Goal: Navigation & Orientation: Find specific page/section

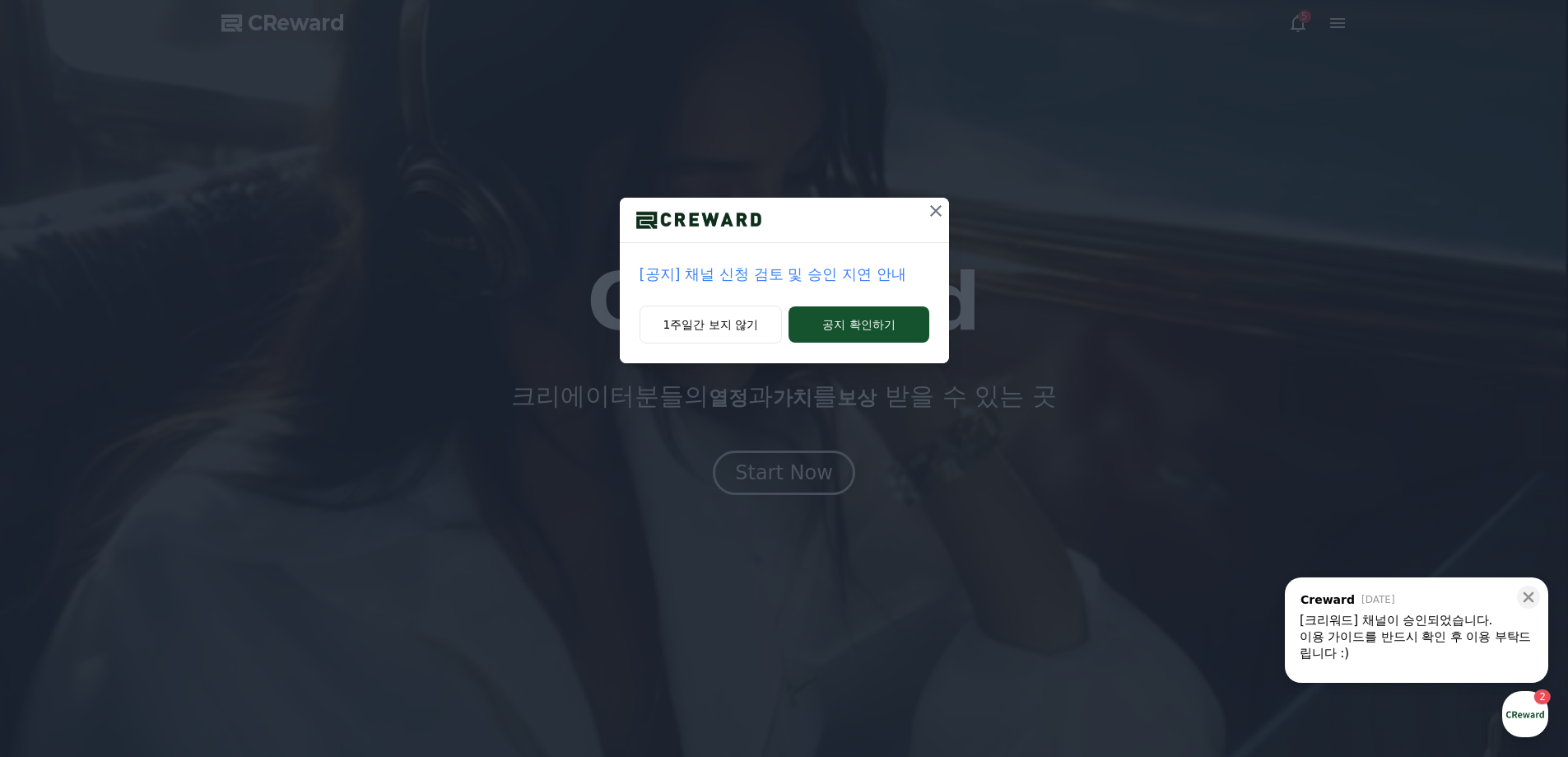
click at [1469, 639] on div "이용 가이드를 반드시 확인 후 이용 부탁드립니다 :)" at bounding box center [1416, 645] width 234 height 33
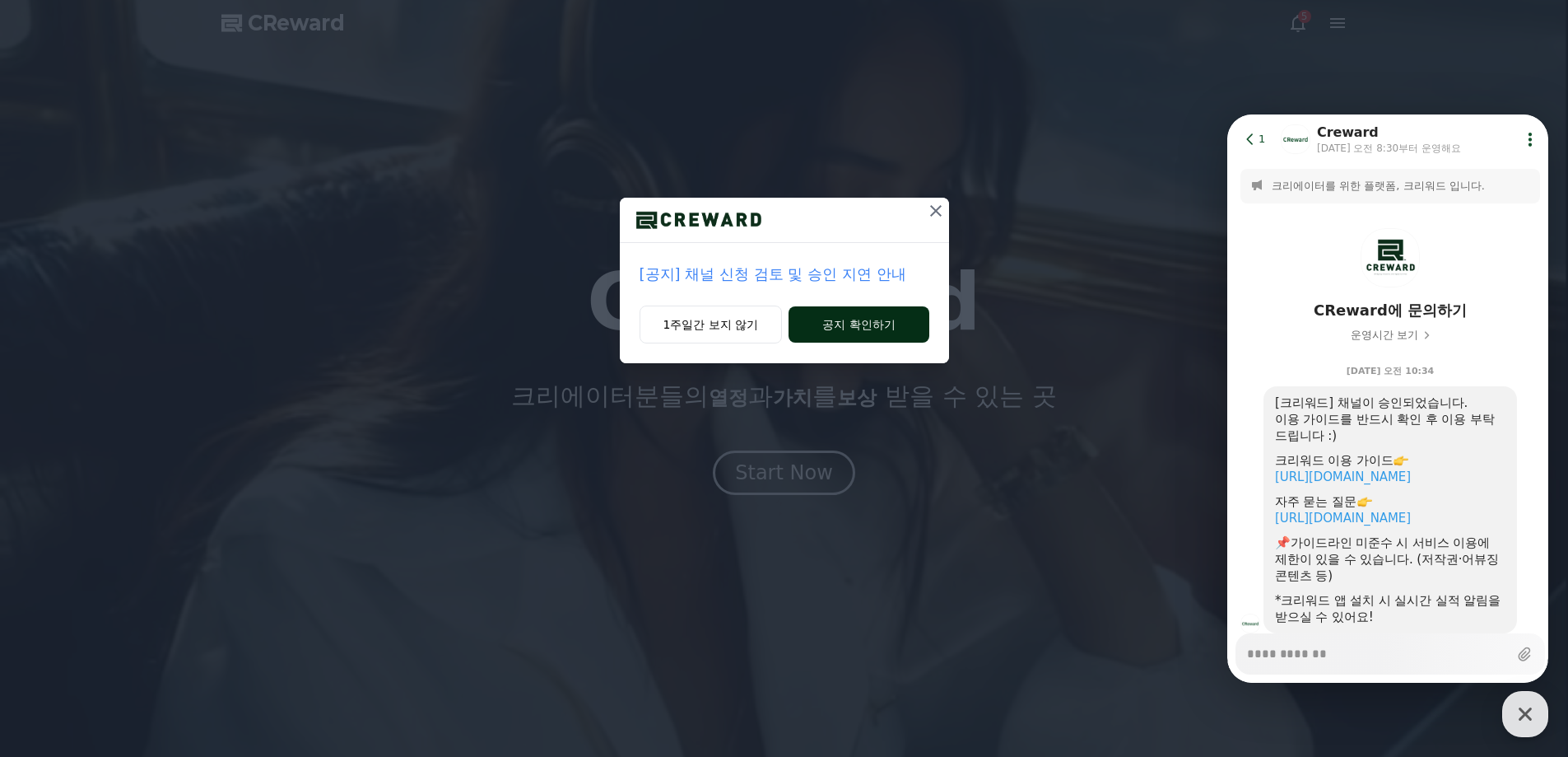
type textarea "*"
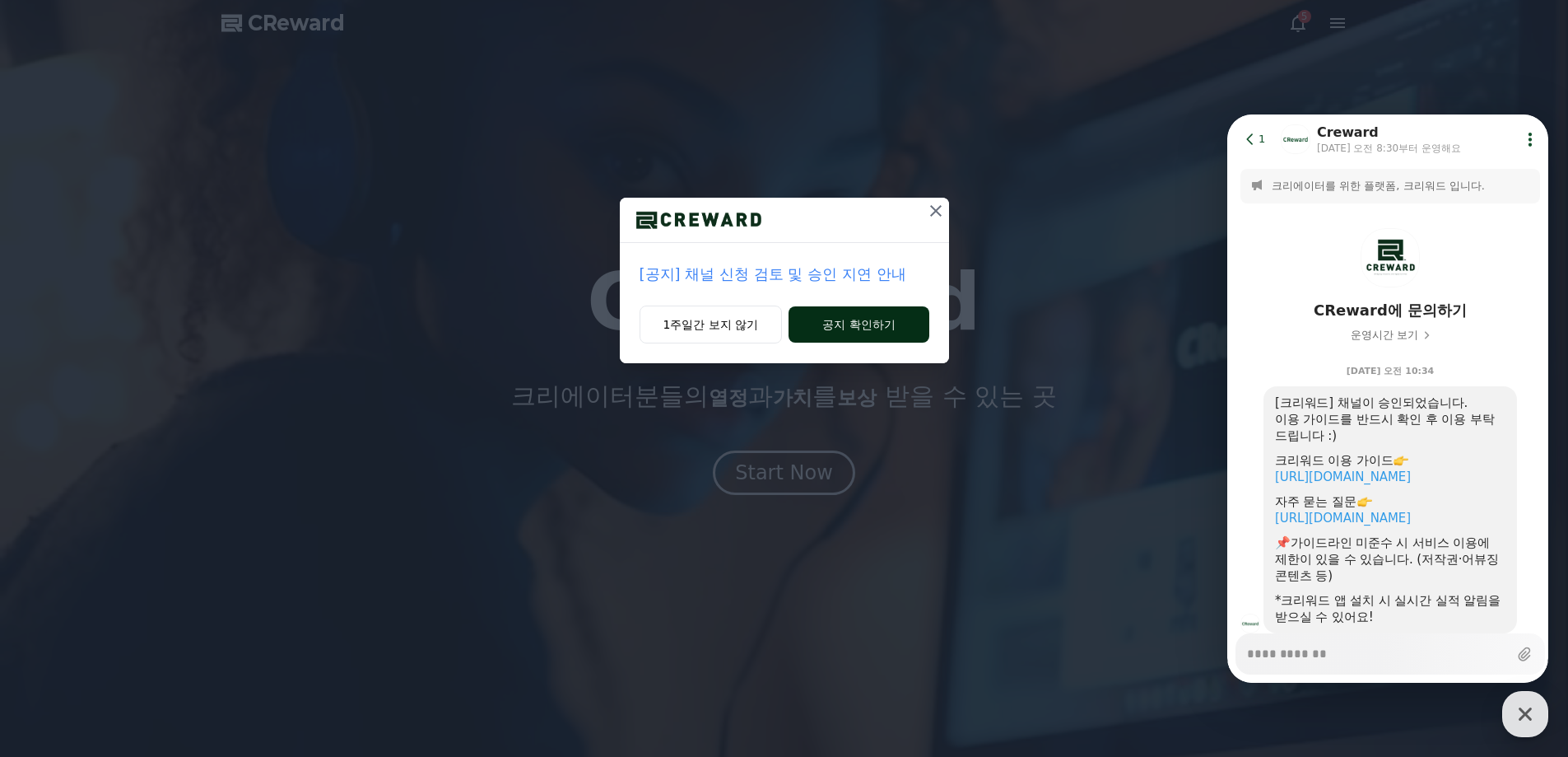
click at [862, 325] on button "공지 확인하기" at bounding box center [858, 324] width 140 height 36
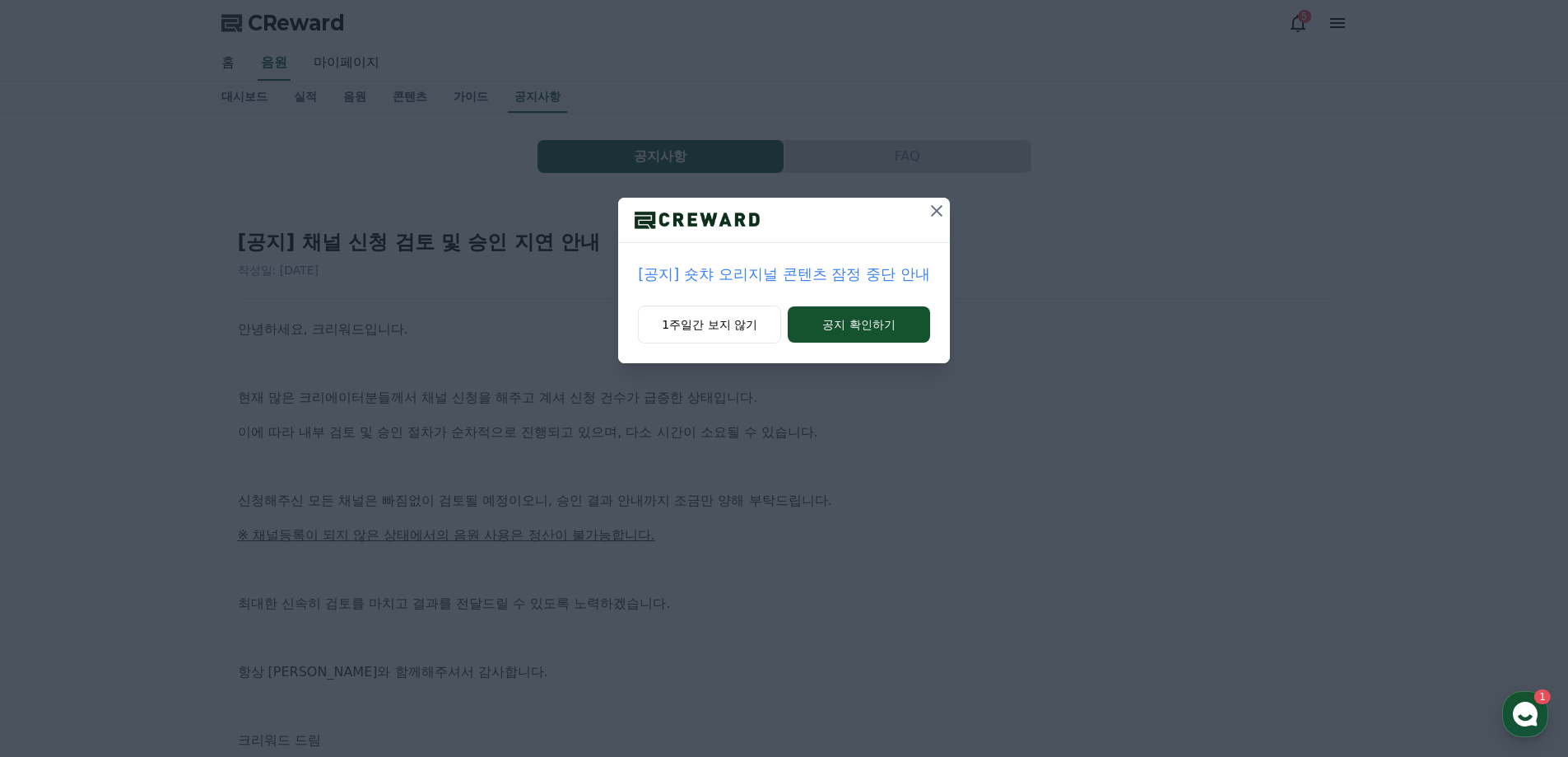
click at [923, 218] on button at bounding box center [936, 211] width 26 height 26
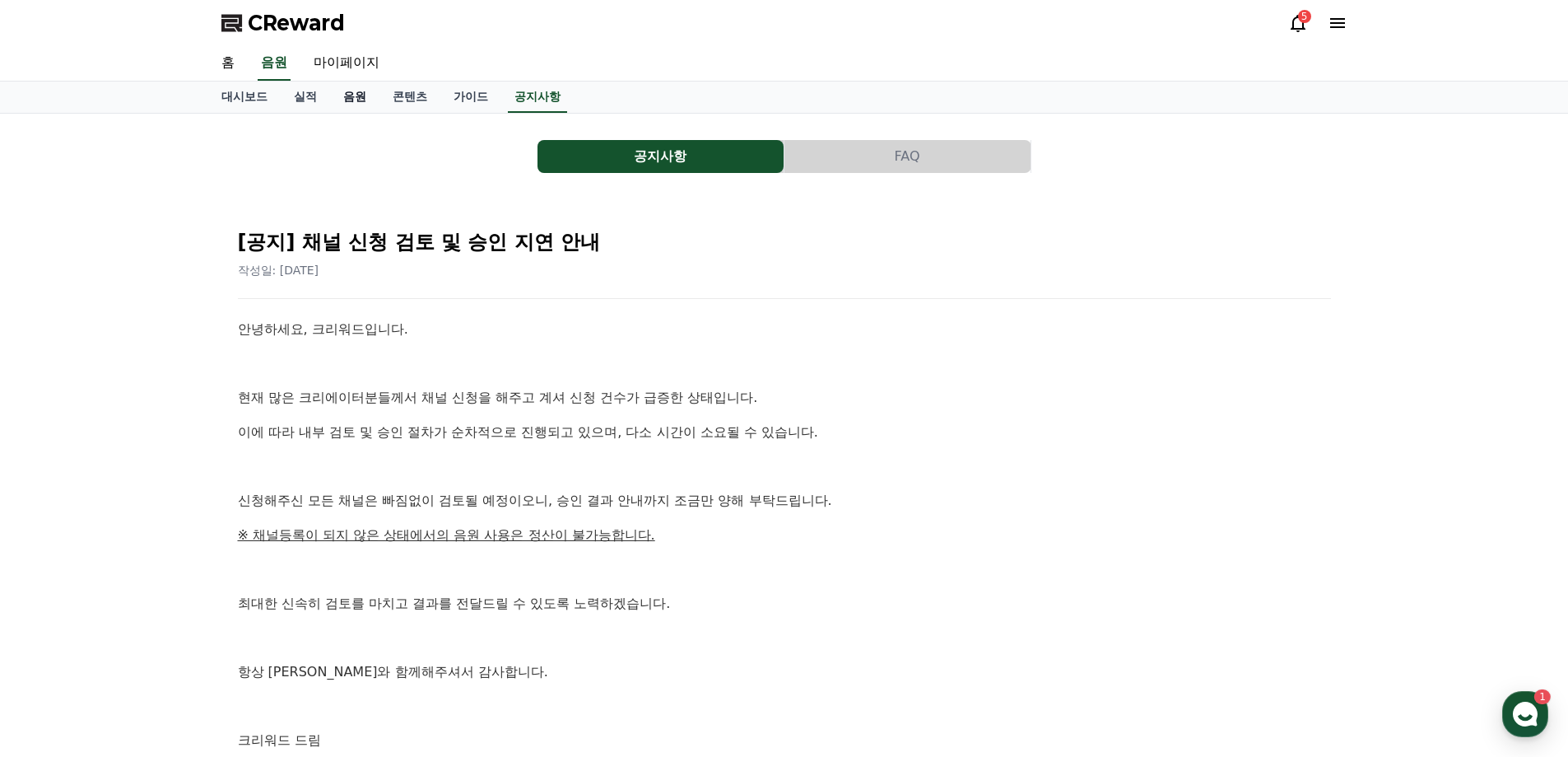
click at [336, 92] on link "음원" at bounding box center [354, 97] width 49 height 31
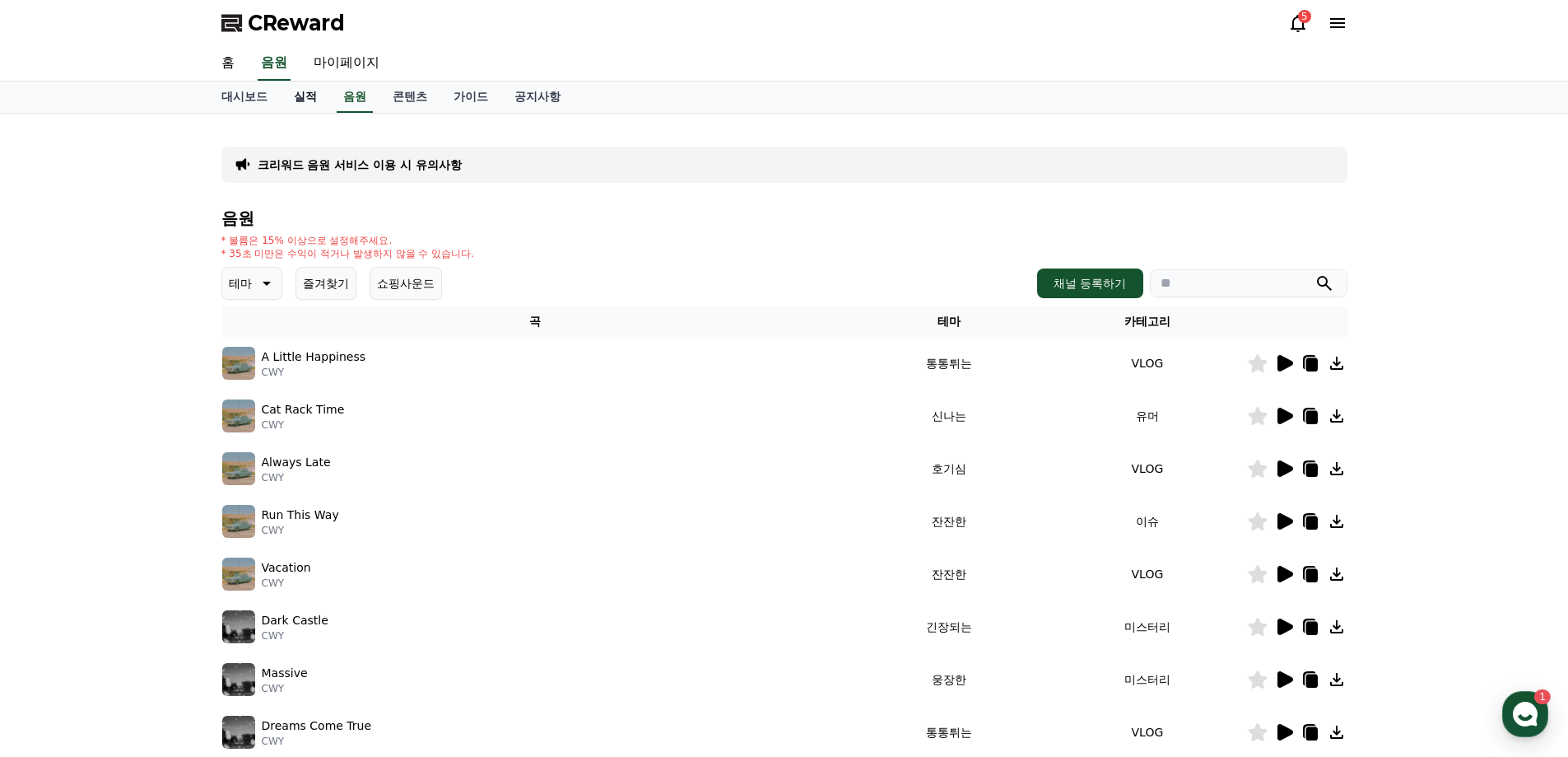
click at [310, 100] on link "실적" at bounding box center [305, 97] width 49 height 31
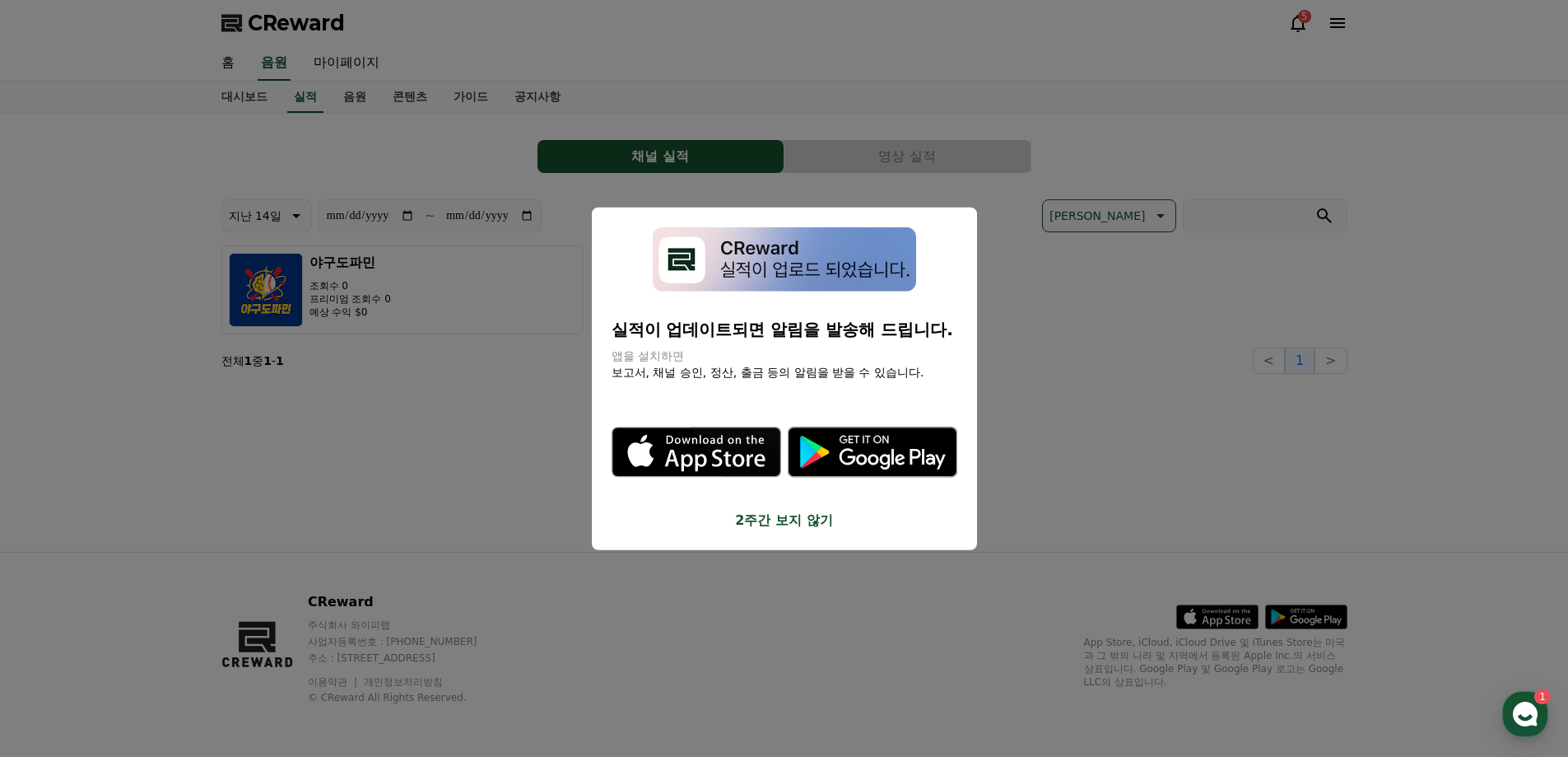
click at [1104, 518] on button "close modal" at bounding box center [784, 378] width 1568 height 757
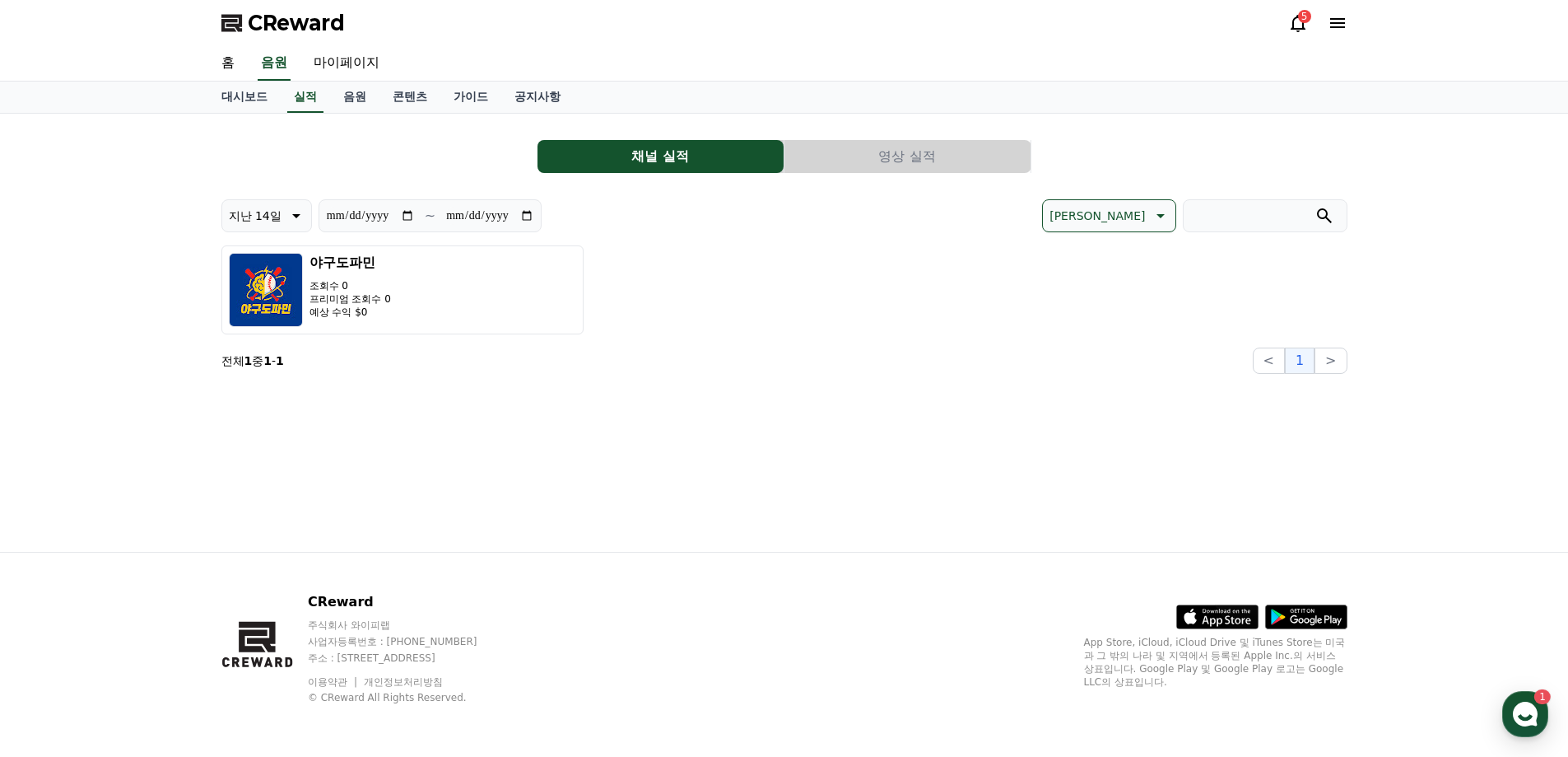
click at [875, 155] on button "영상 실적" at bounding box center [906, 157] width 246 height 33
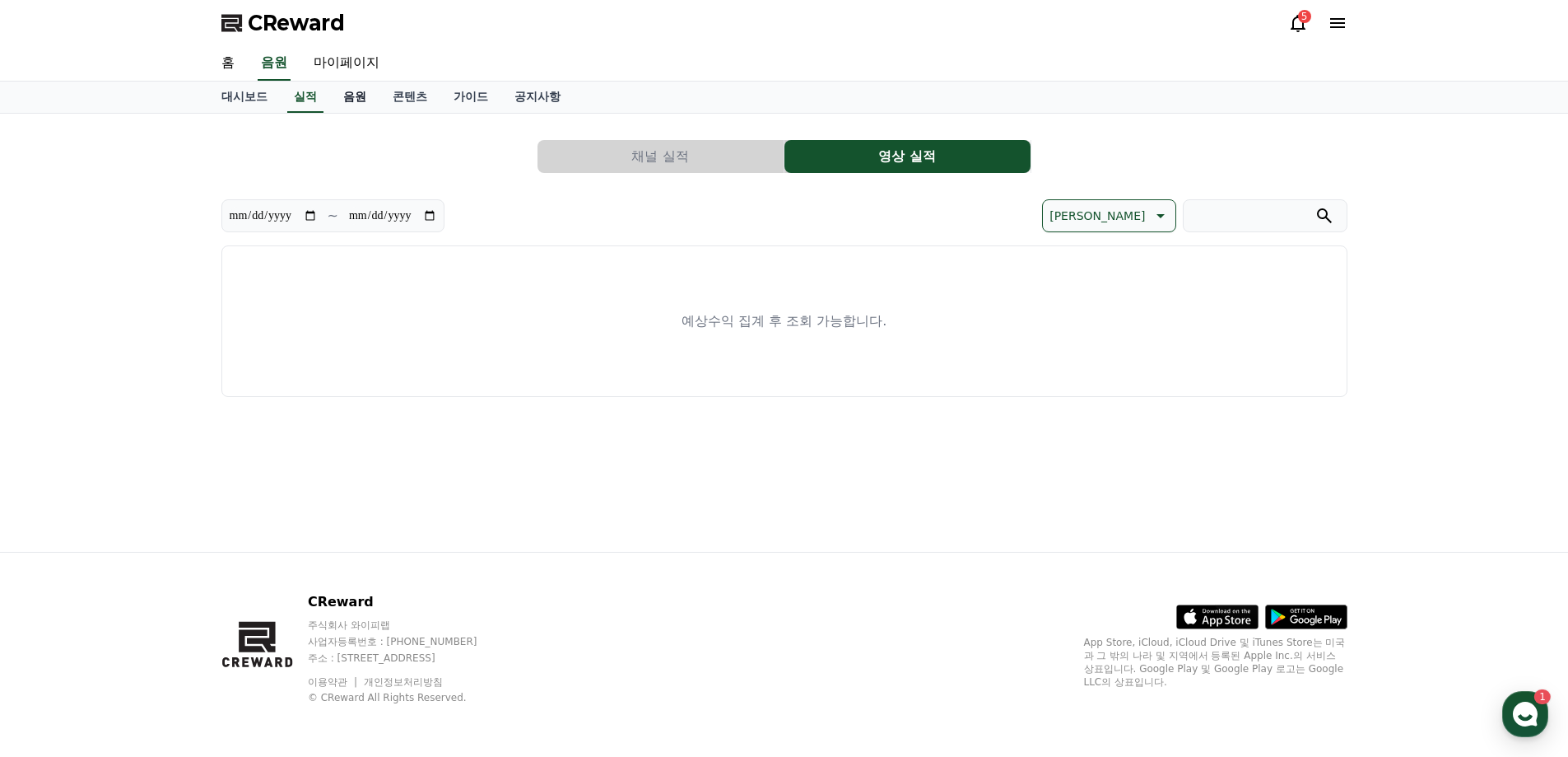
click at [343, 94] on link "음원" at bounding box center [354, 97] width 49 height 31
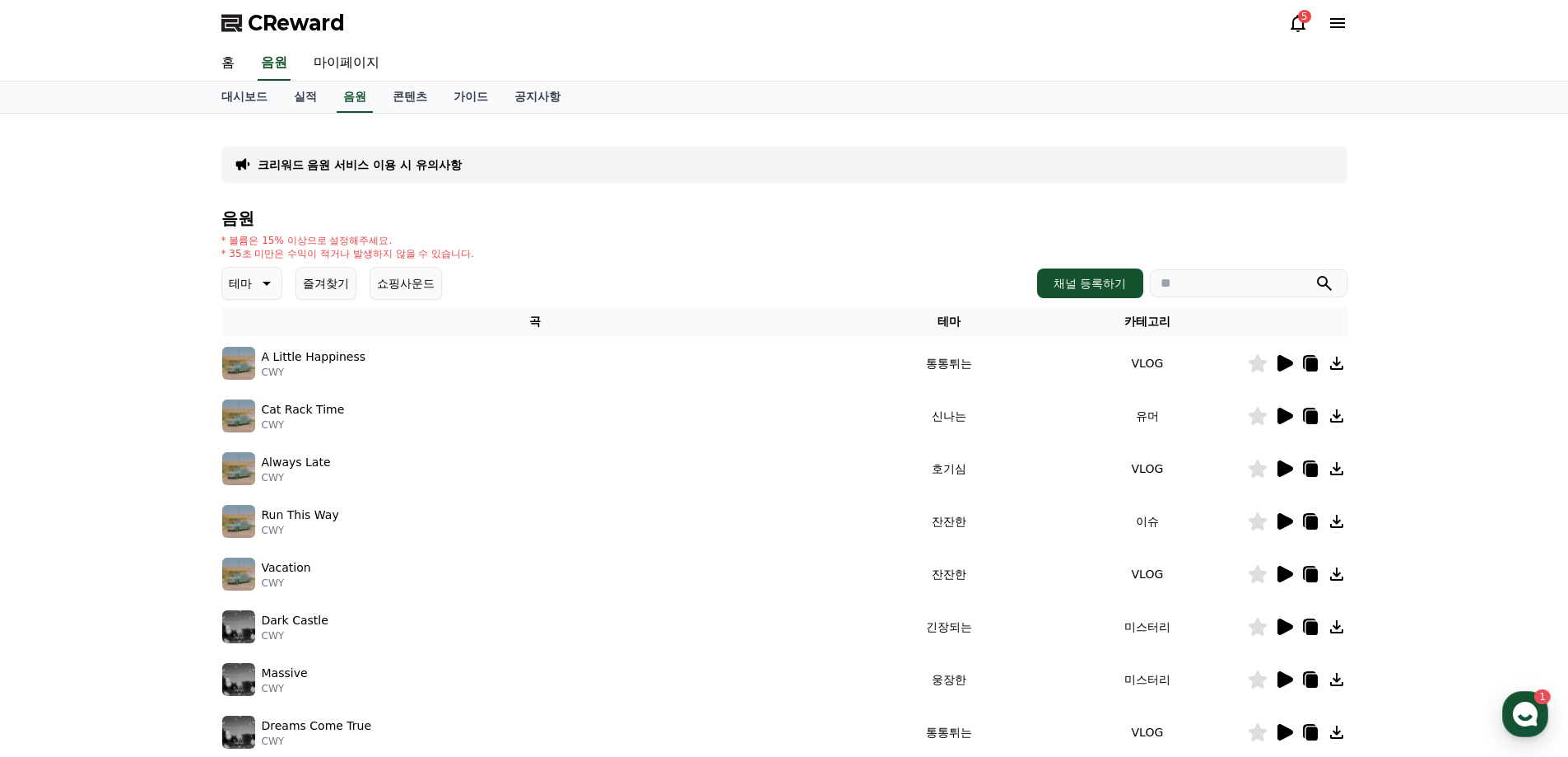
click at [1282, 358] on icon at bounding box center [1285, 362] width 16 height 17
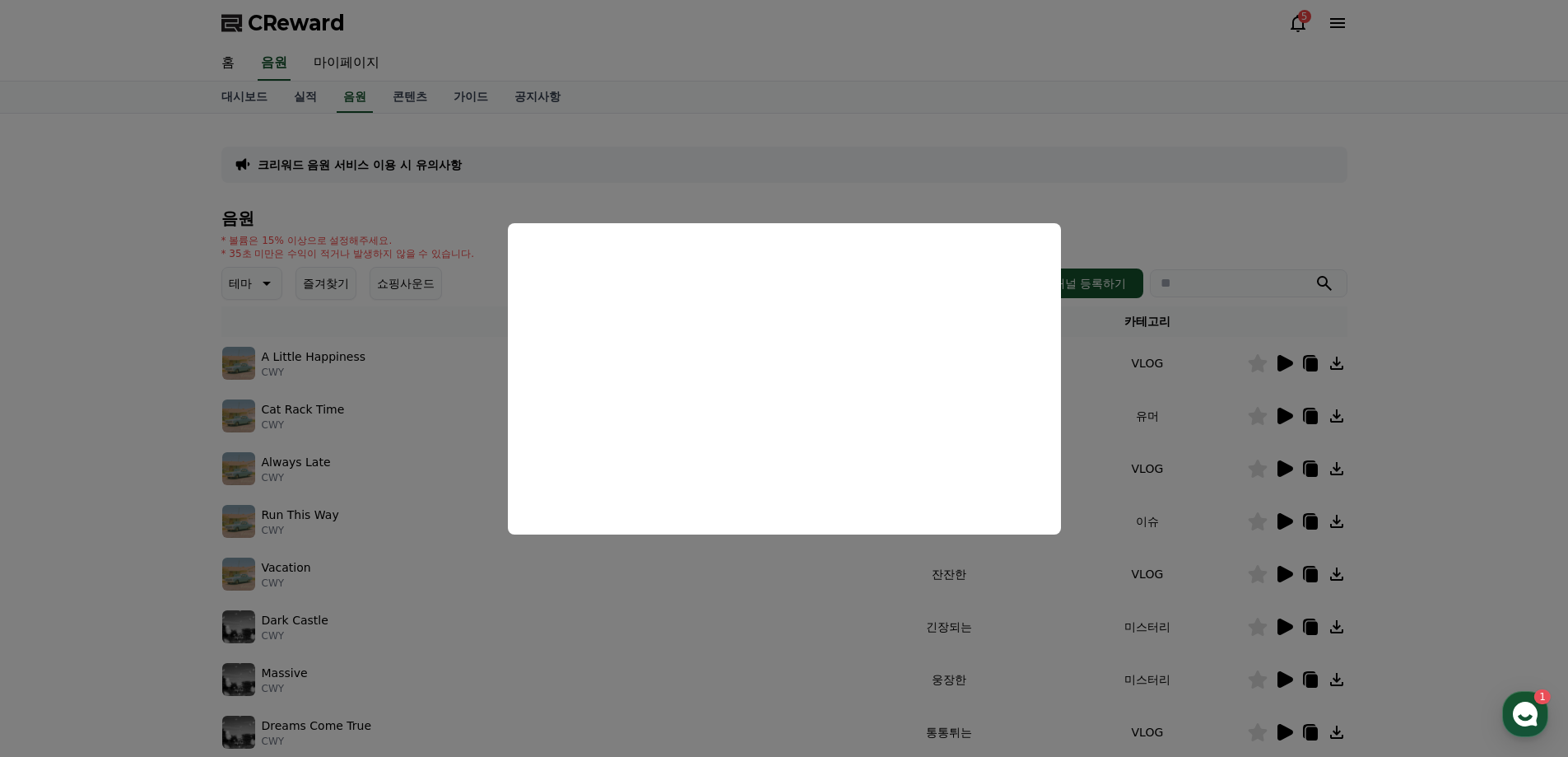
click at [1483, 277] on button "close modal" at bounding box center [784, 378] width 1568 height 757
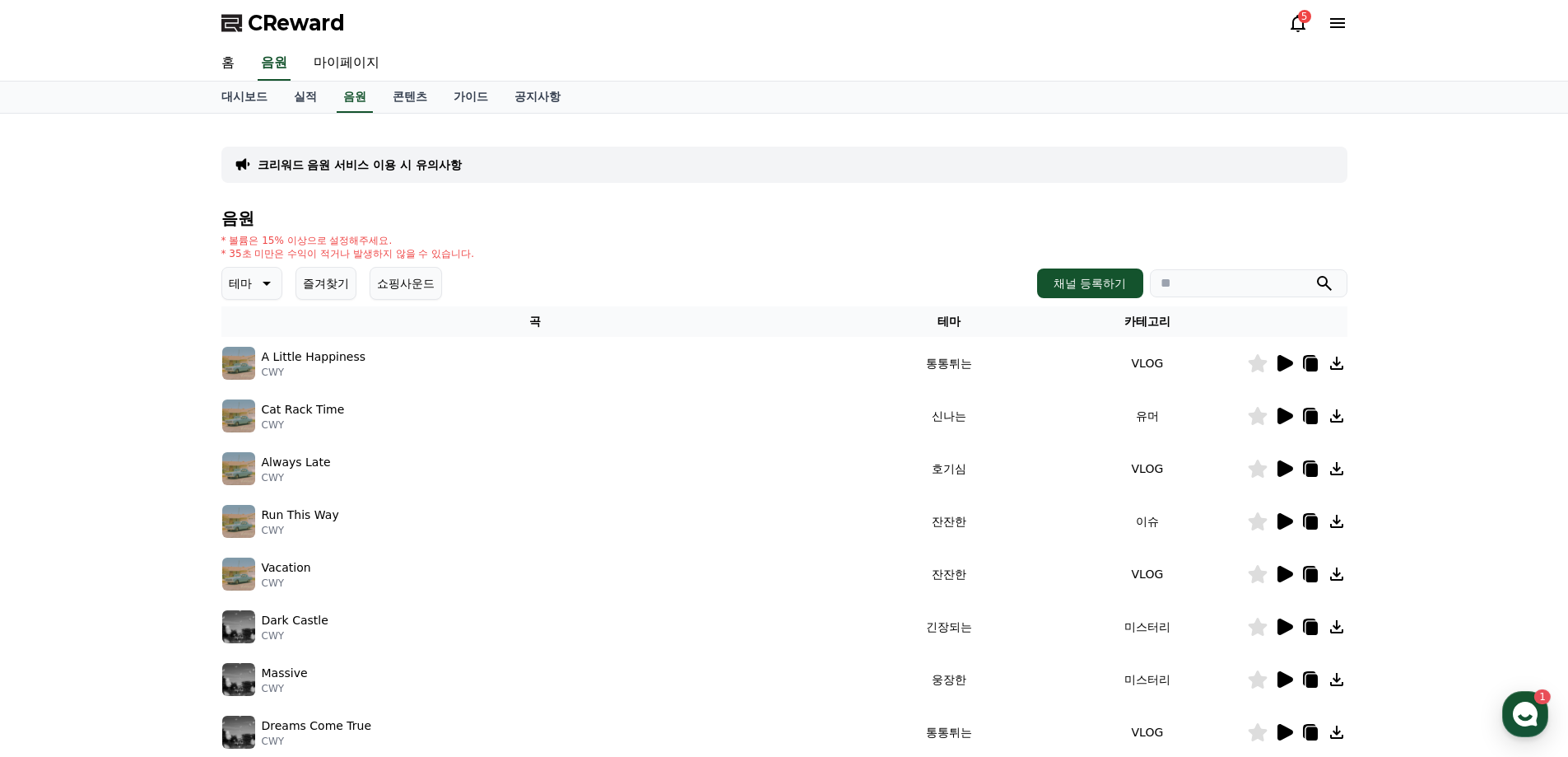
click at [1277, 414] on icon at bounding box center [1285, 415] width 16 height 17
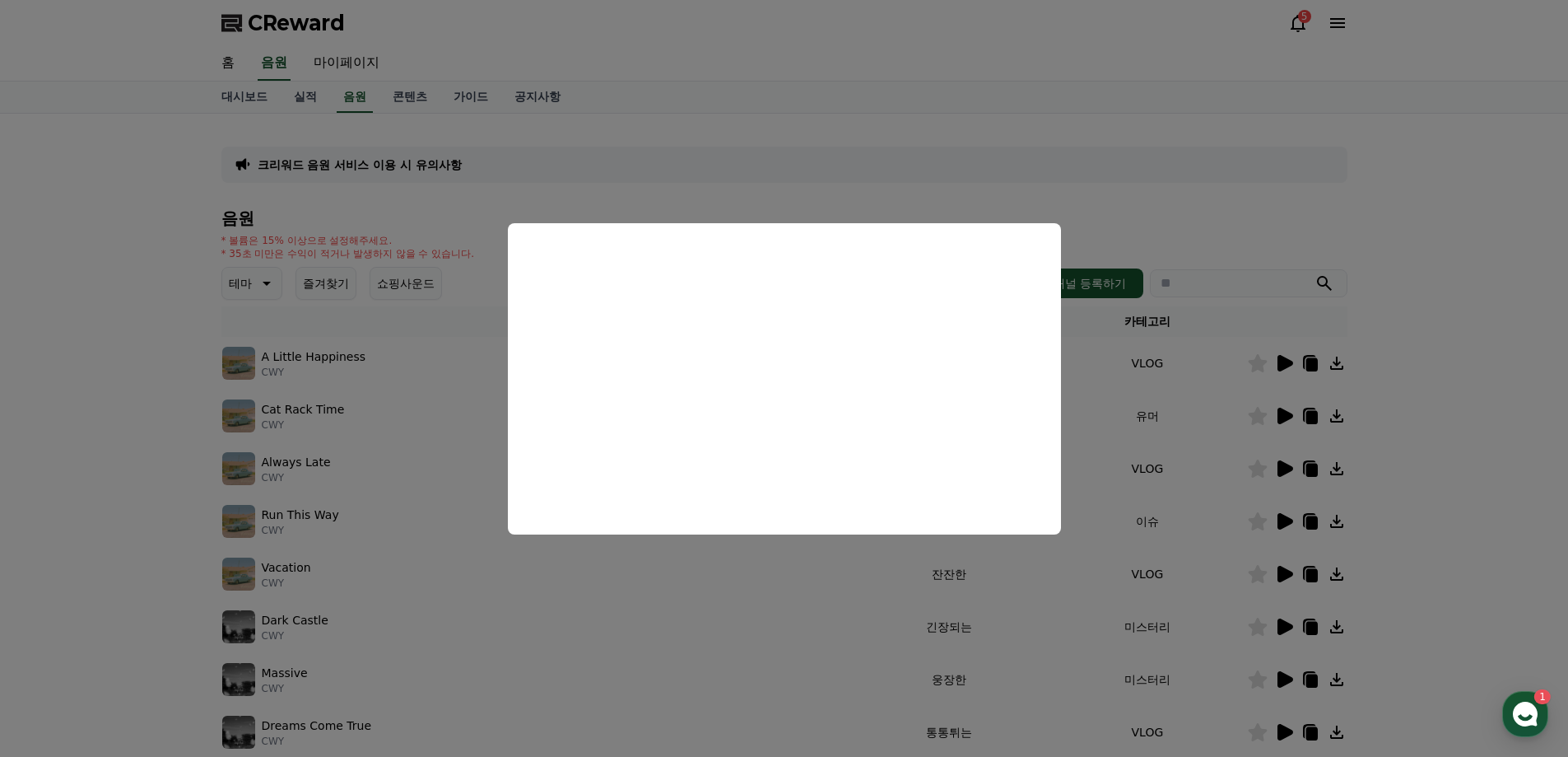
click at [1415, 402] on button "close modal" at bounding box center [784, 378] width 1568 height 757
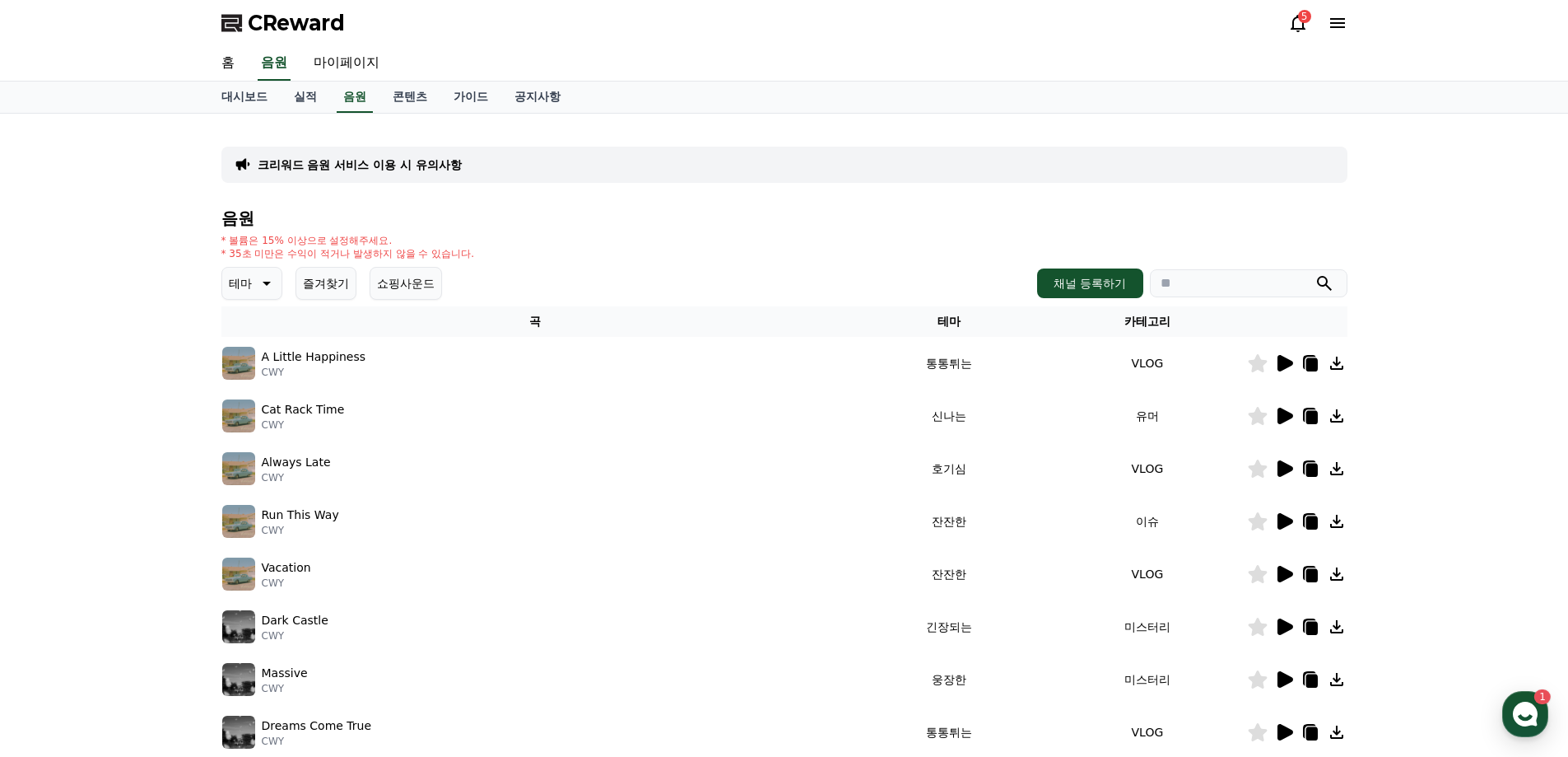
click at [1276, 574] on icon at bounding box center [1284, 574] width 20 height 20
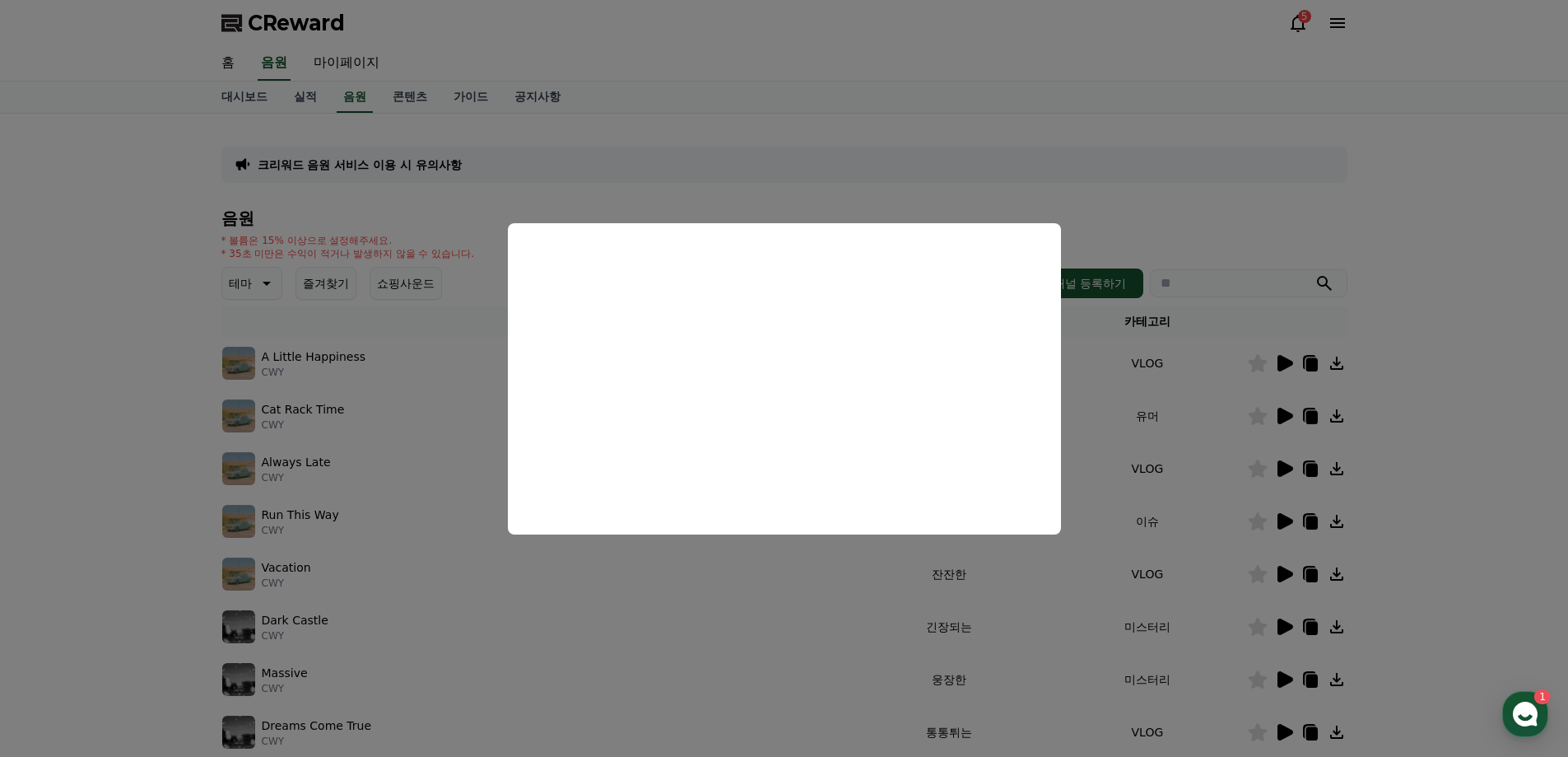
click at [1477, 438] on button "close modal" at bounding box center [784, 378] width 1568 height 757
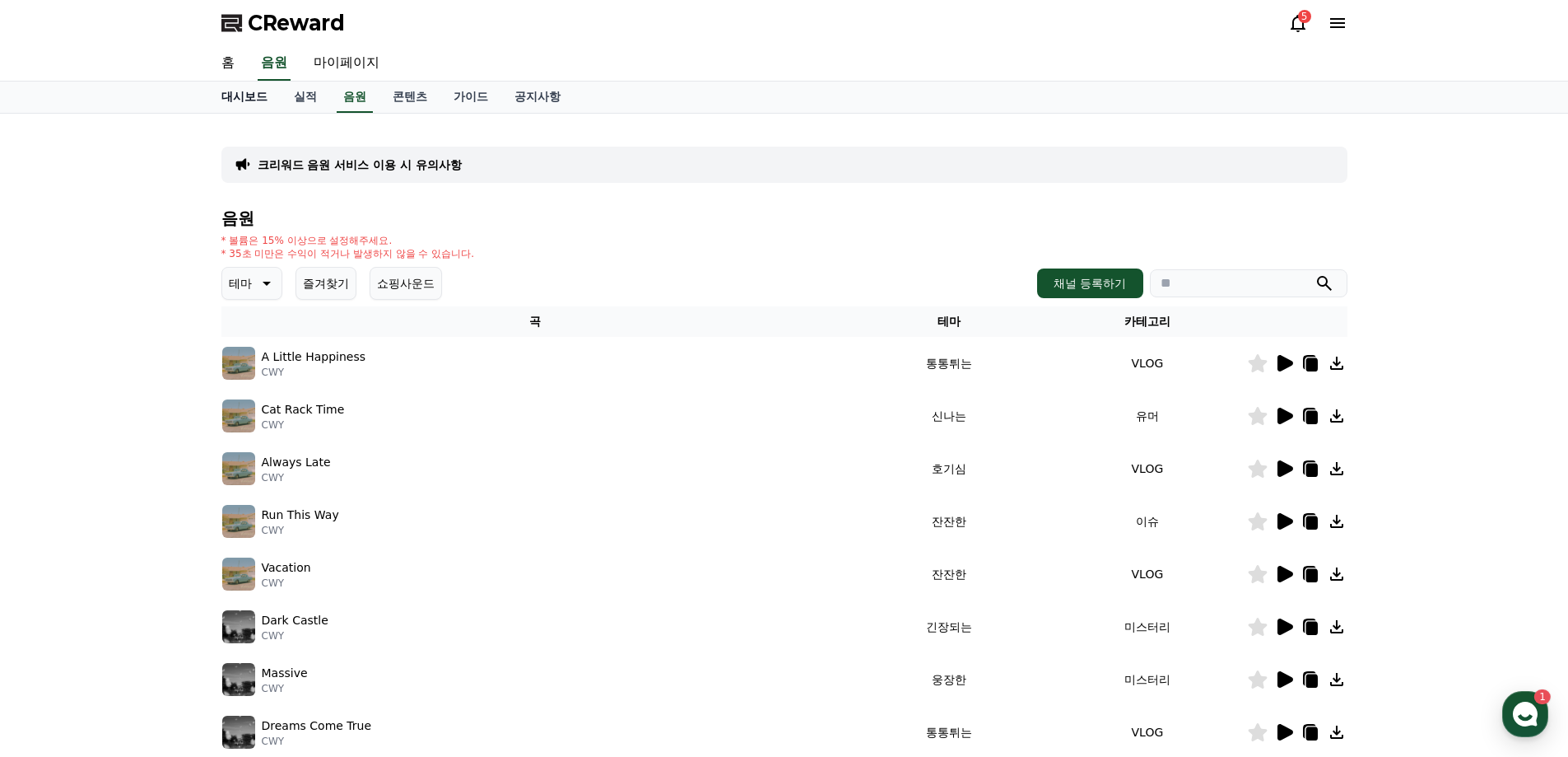
click at [268, 94] on link "대시보드" at bounding box center [245, 97] width 72 height 31
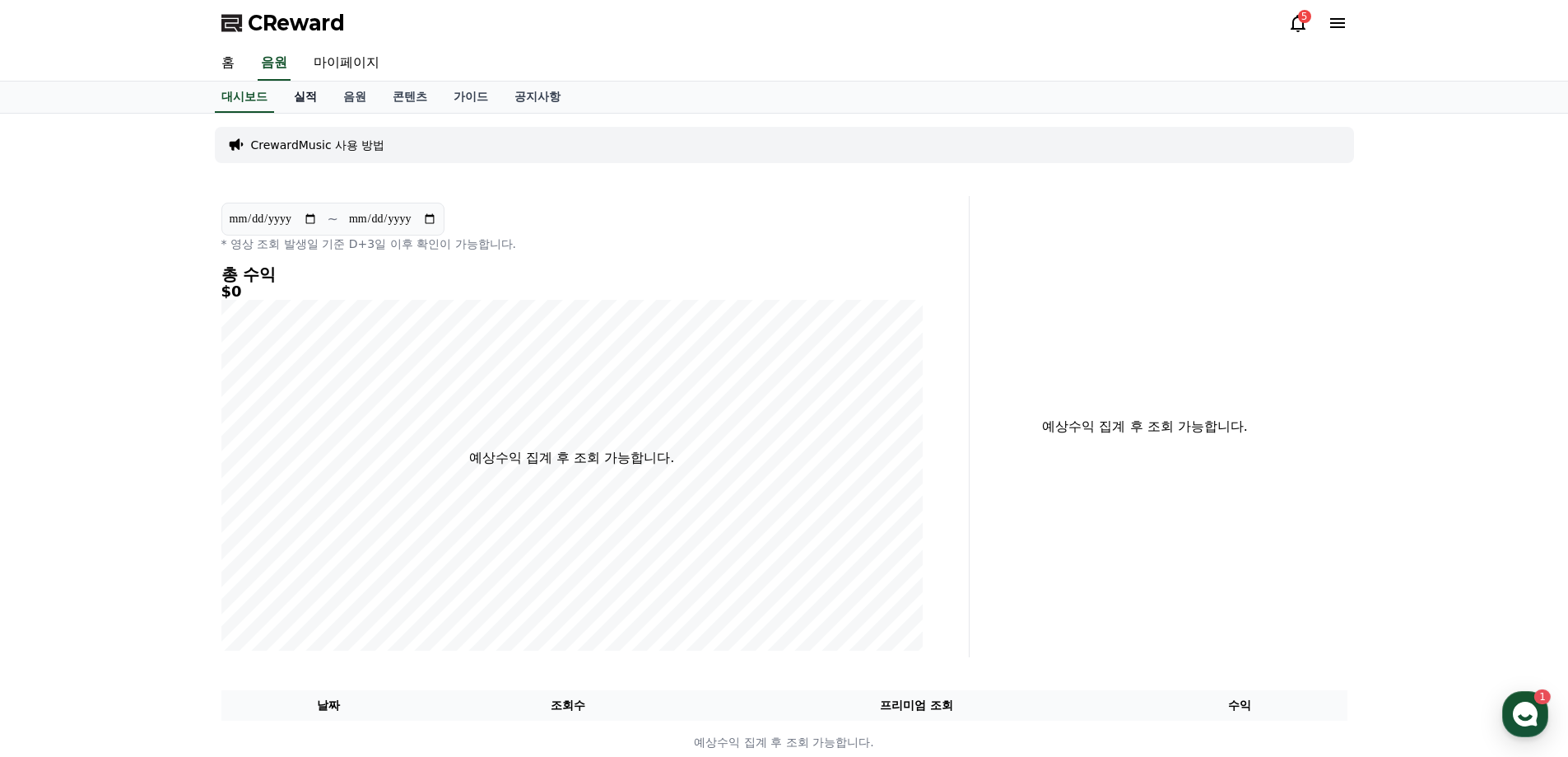
click at [302, 90] on link "실적" at bounding box center [305, 97] width 49 height 31
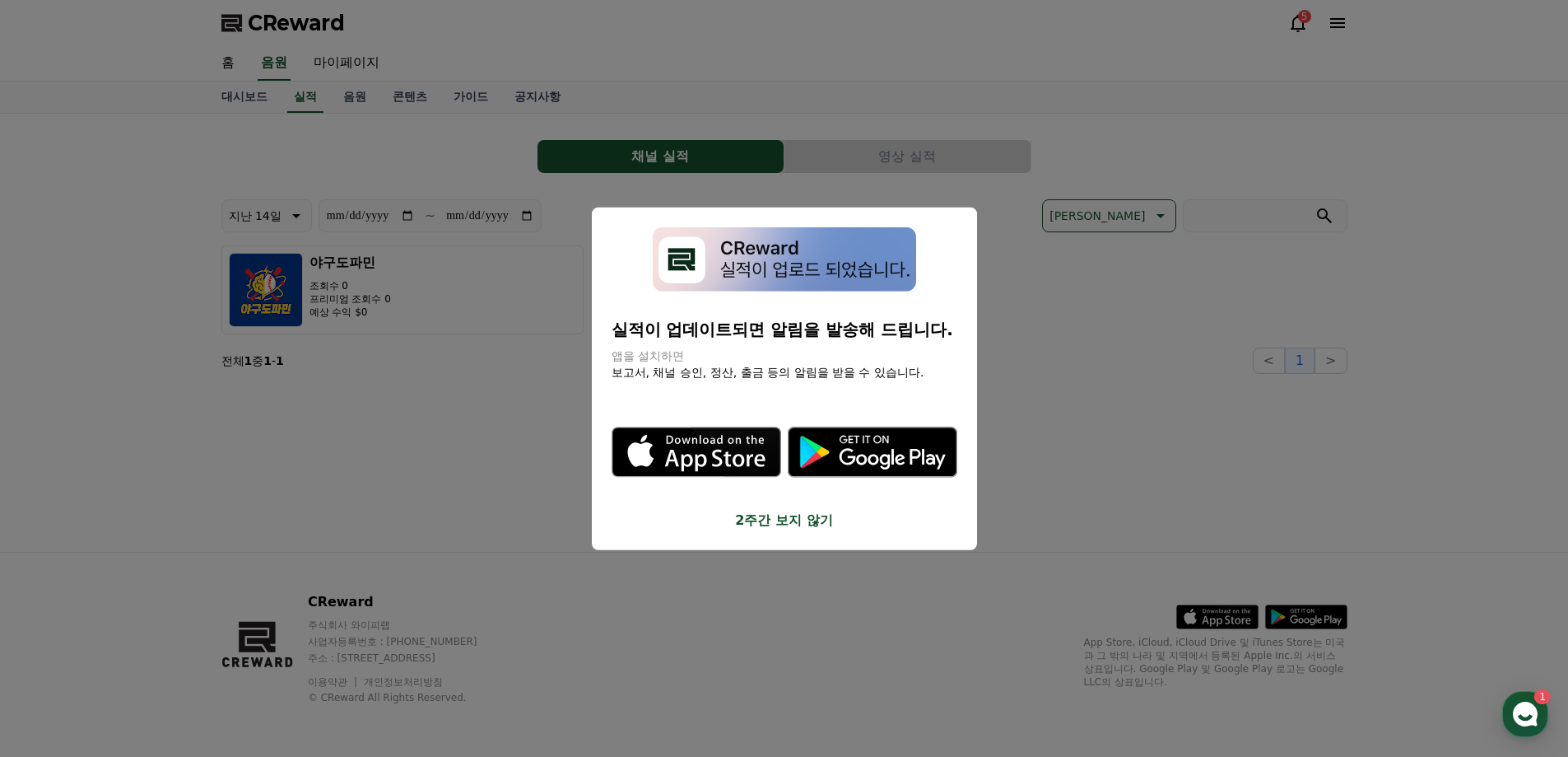
click at [442, 74] on button "close modal" at bounding box center [784, 378] width 1568 height 757
click at [402, 106] on link "콘텐츠" at bounding box center [410, 97] width 61 height 31
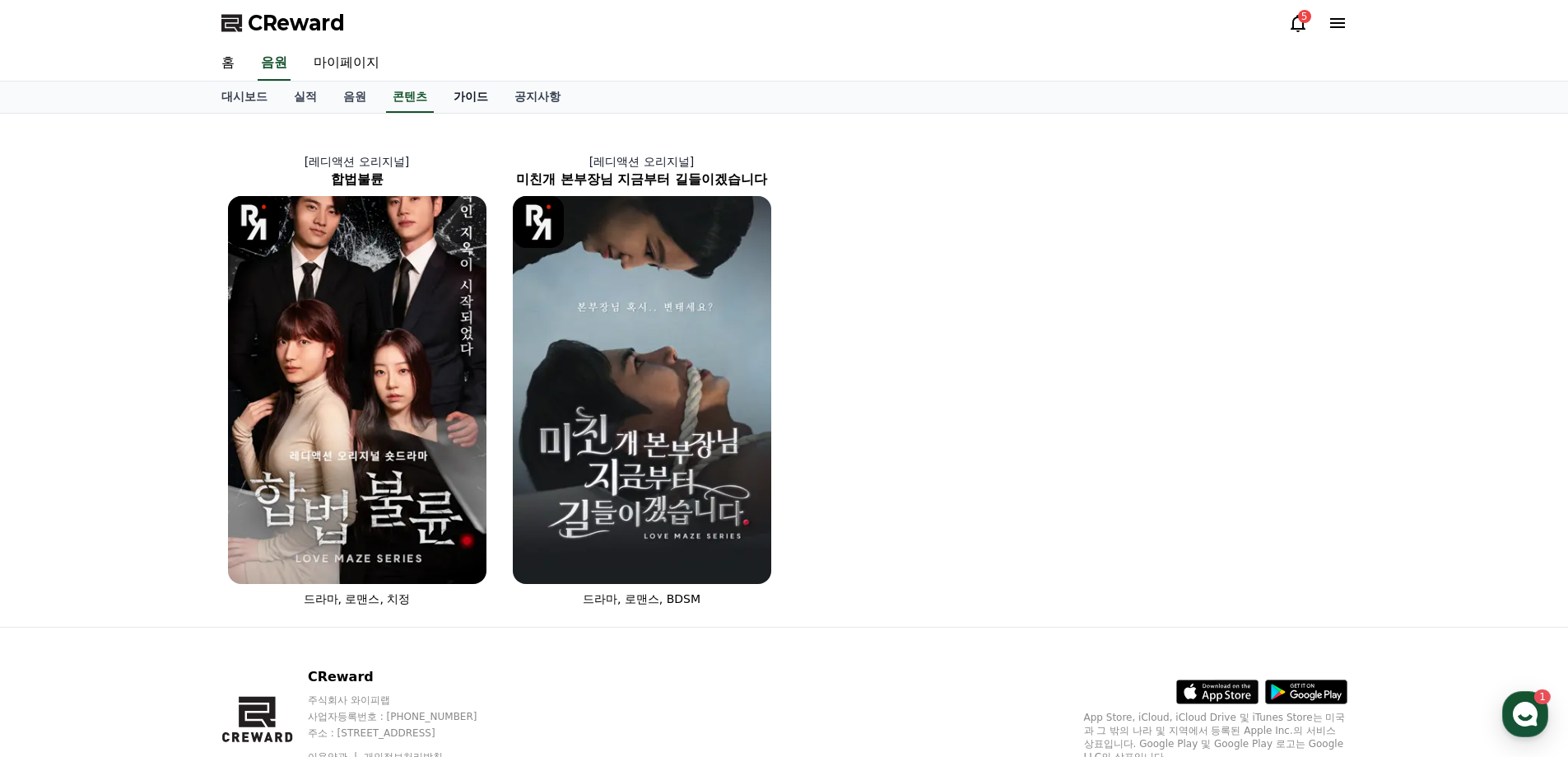
click at [471, 96] on link "가이드" at bounding box center [471, 97] width 61 height 31
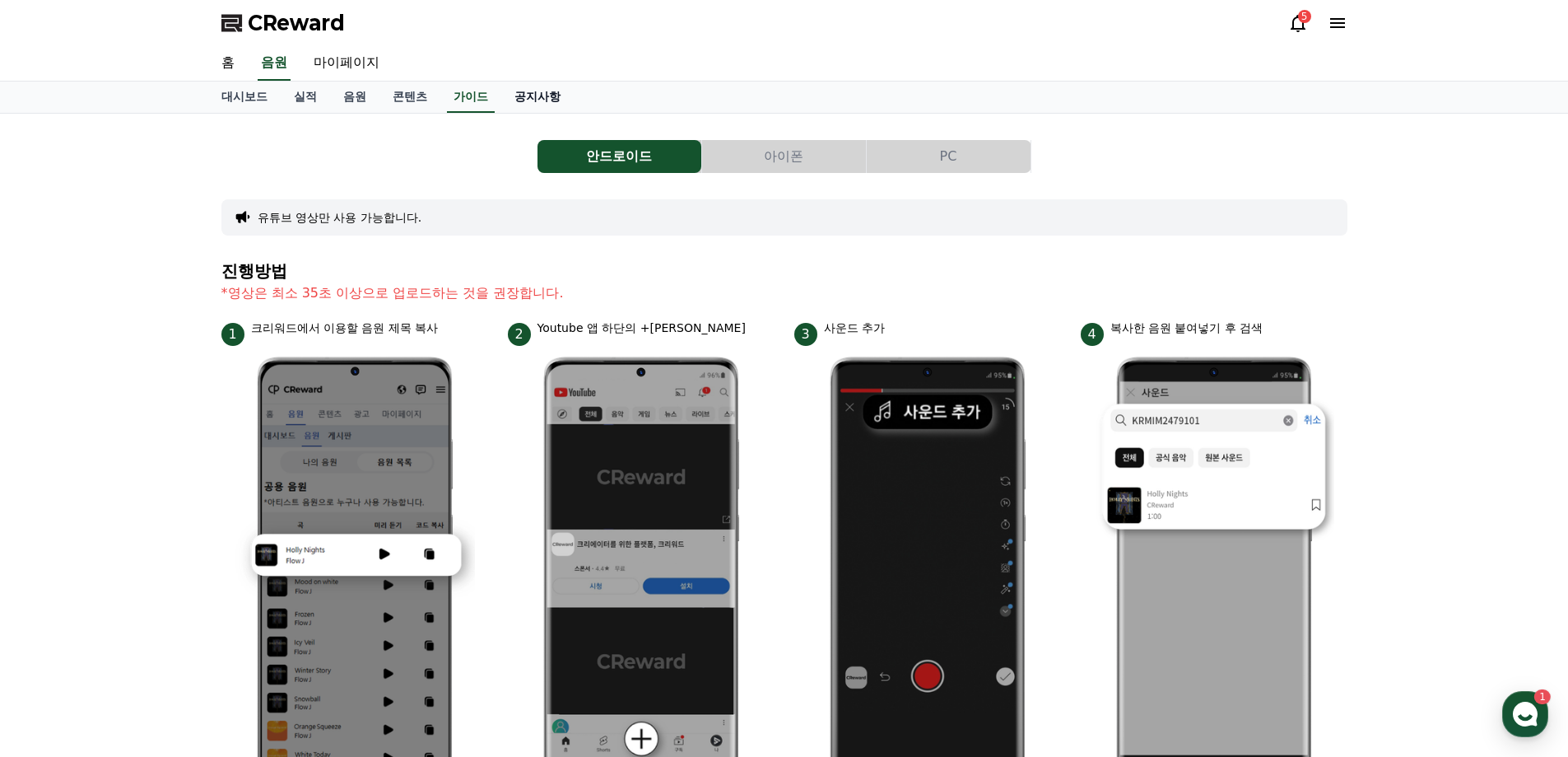
click at [511, 92] on link "공지사항" at bounding box center [537, 97] width 72 height 31
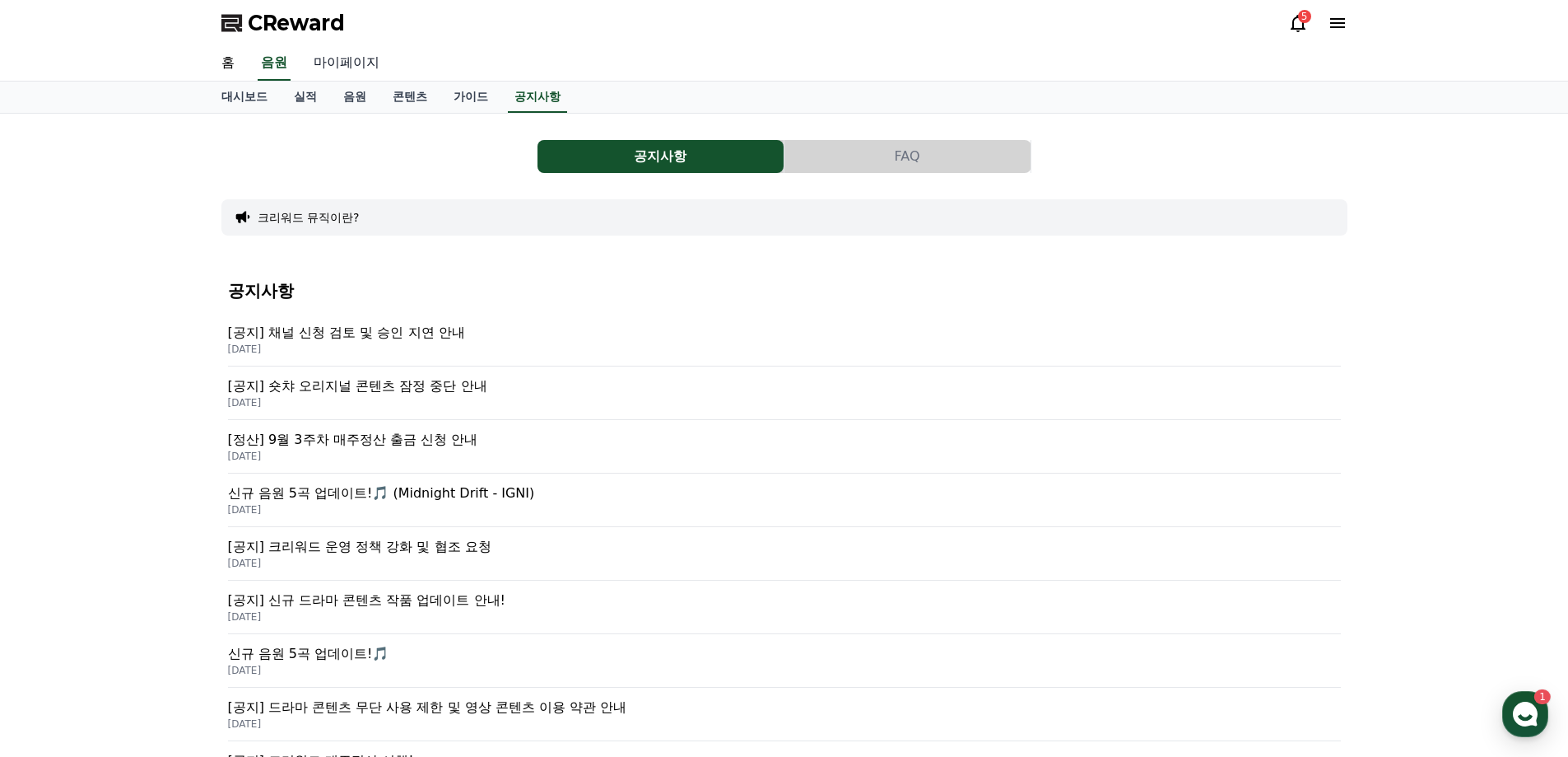
click at [319, 61] on link "마이페이지" at bounding box center [346, 63] width 92 height 34
select select "**********"
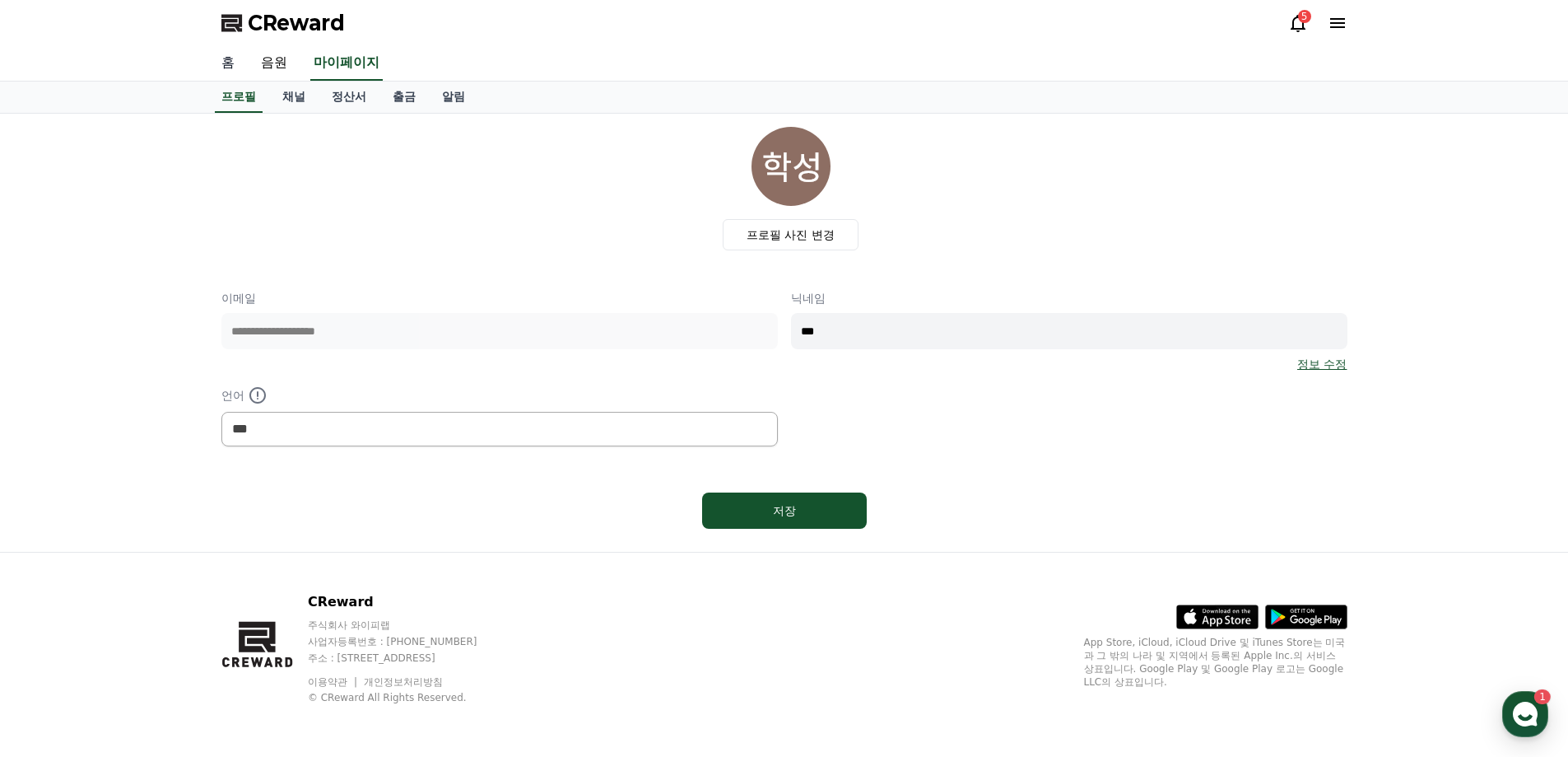
click at [241, 72] on link "홈" at bounding box center [228, 63] width 39 height 34
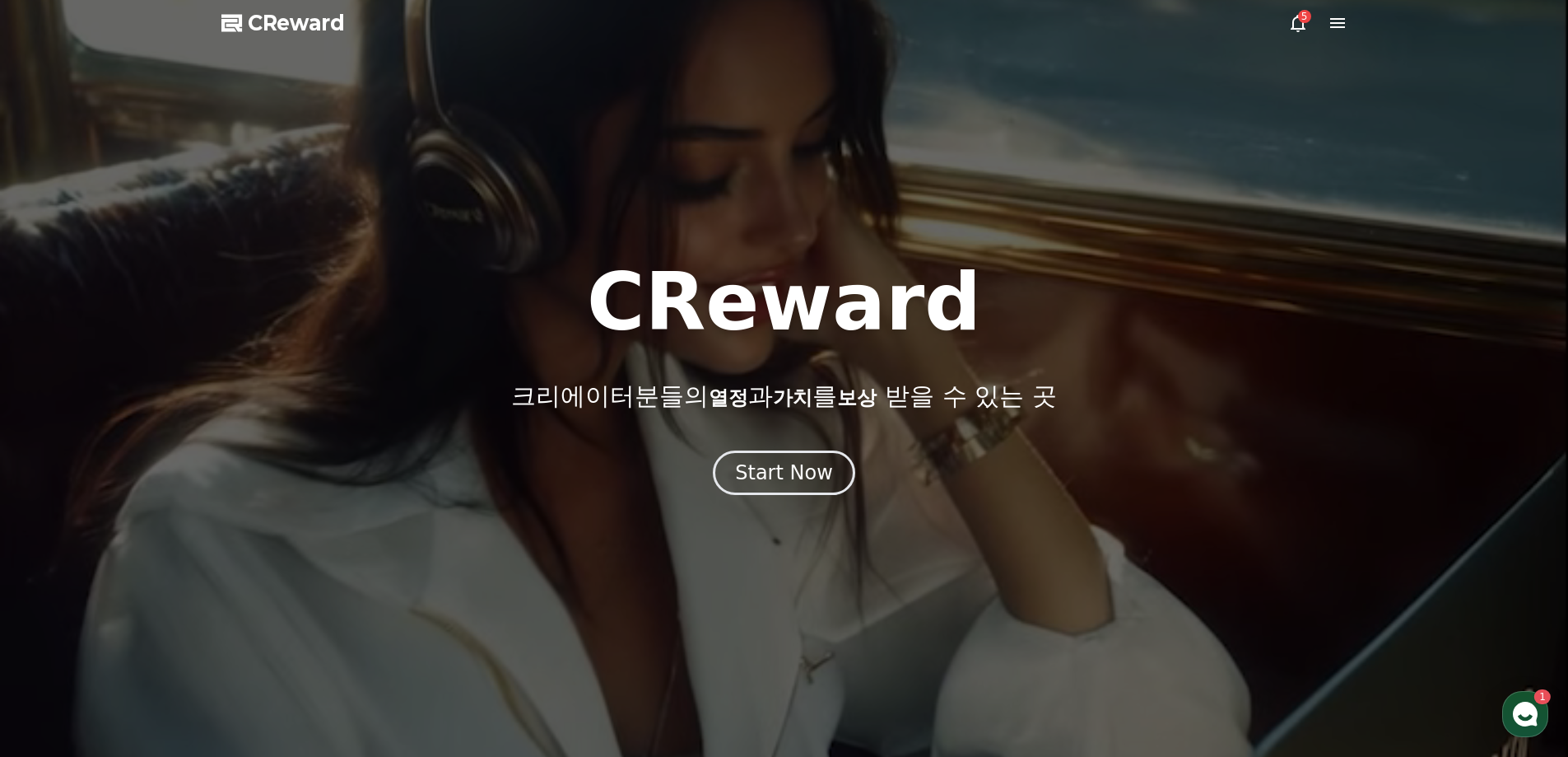
click at [1321, 29] on div "5" at bounding box center [1317, 23] width 60 height 20
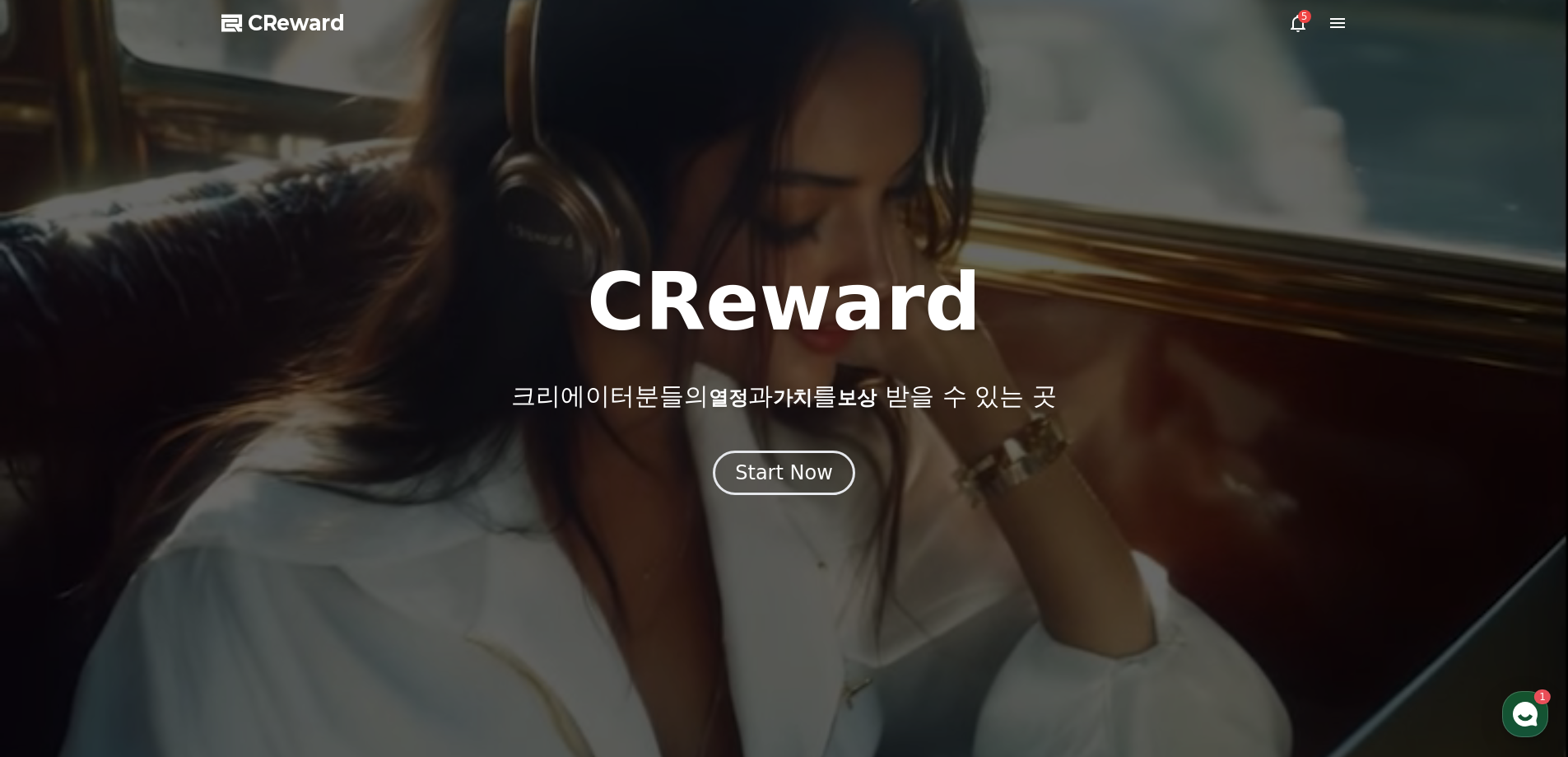
click at [1315, 28] on div "5" at bounding box center [1317, 23] width 60 height 20
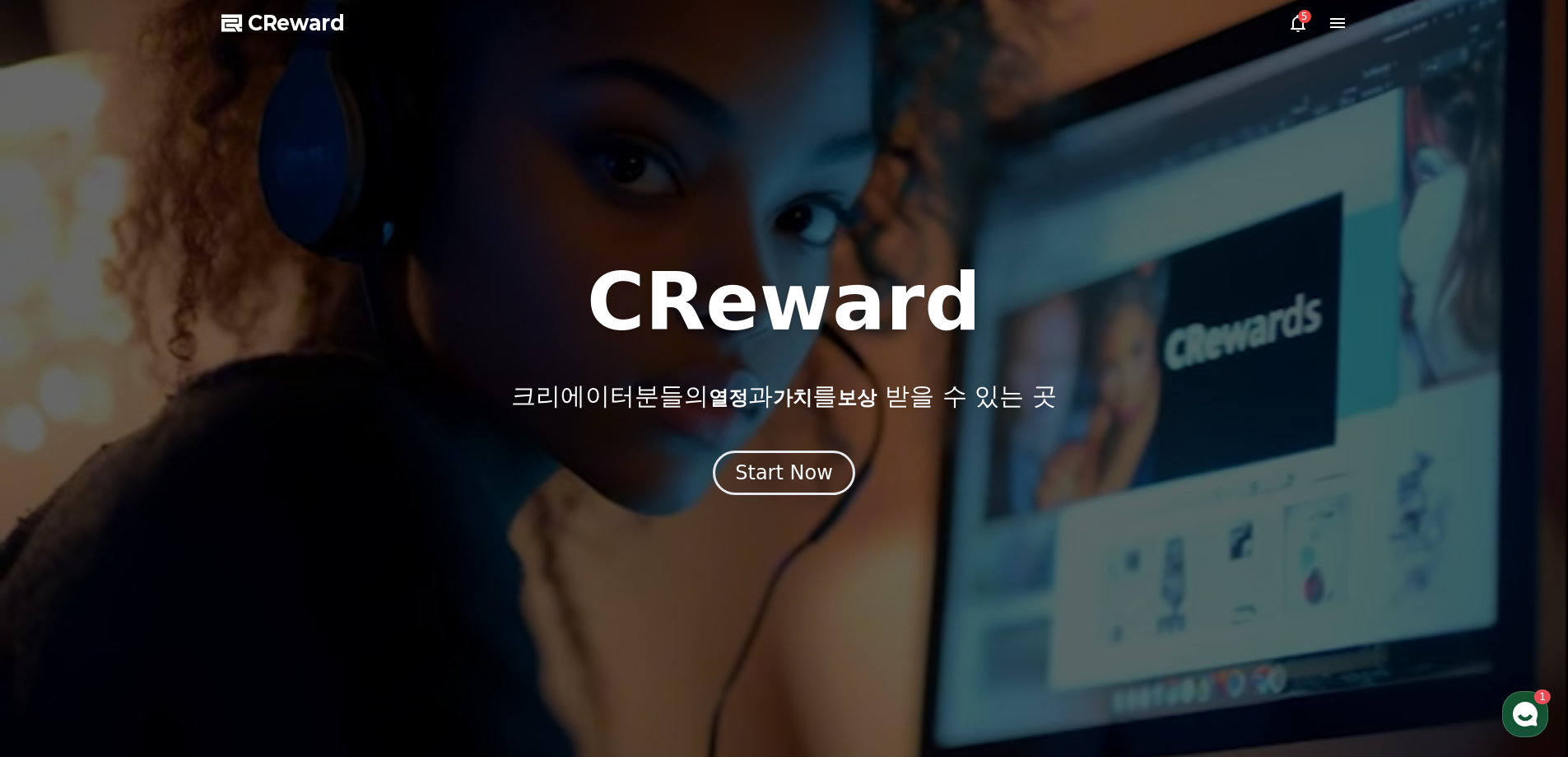
click at [1300, 18] on div "5" at bounding box center [1304, 16] width 13 height 13
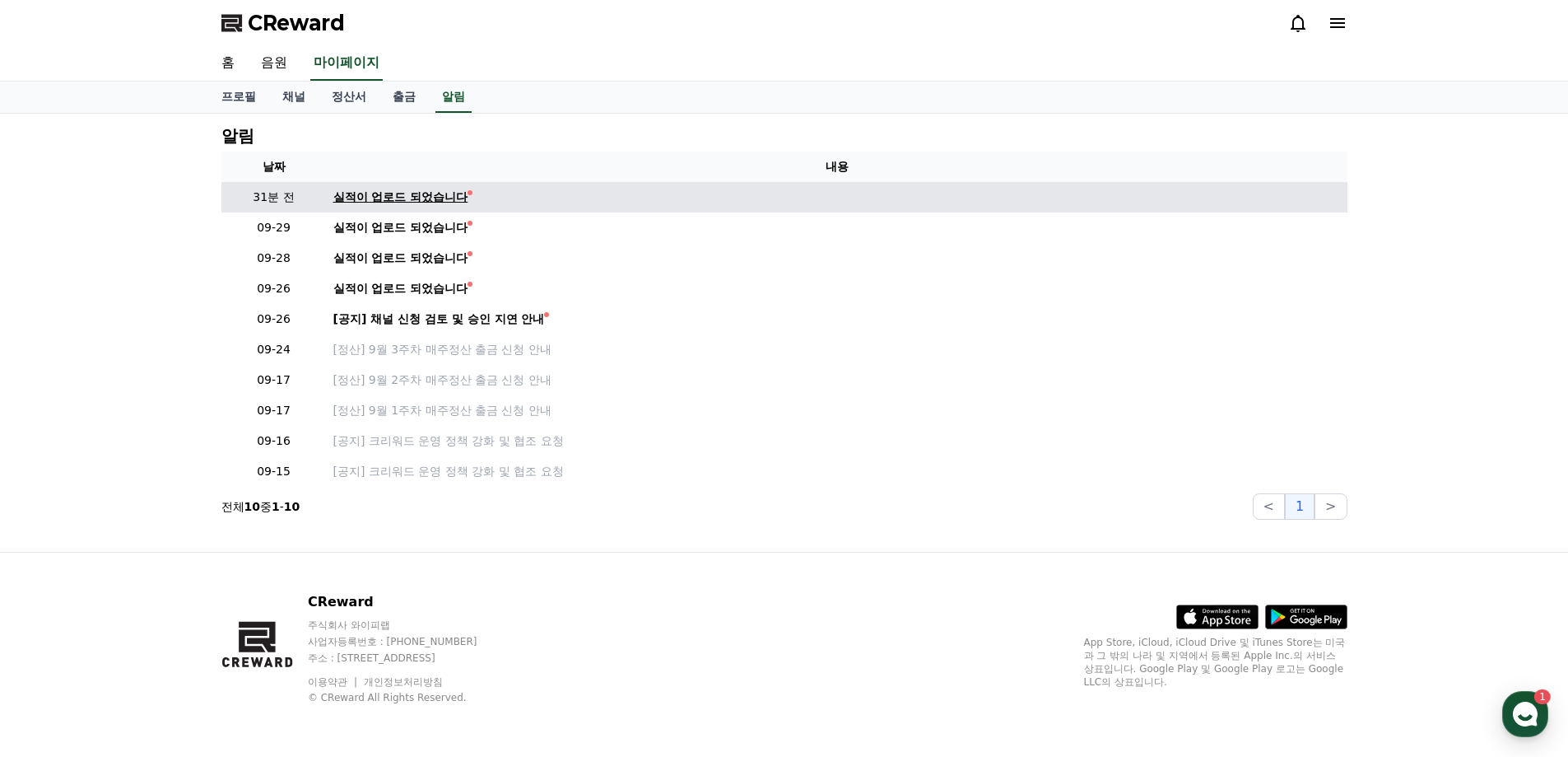
click at [426, 204] on div "실적이 업로드 되었습니다" at bounding box center [401, 198] width 135 height 18
